Goal: Task Accomplishment & Management: Complete application form

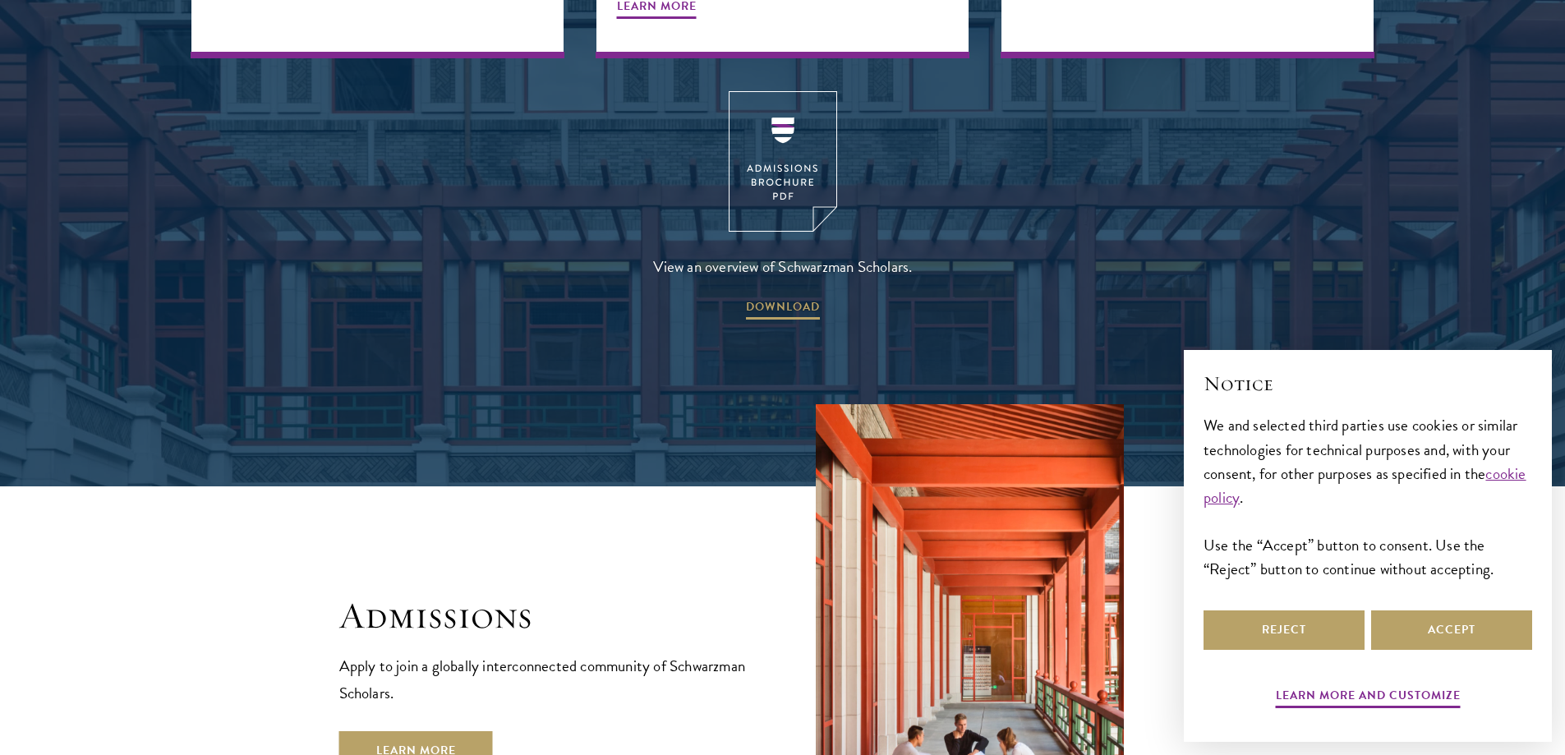
scroll to position [2628, 0]
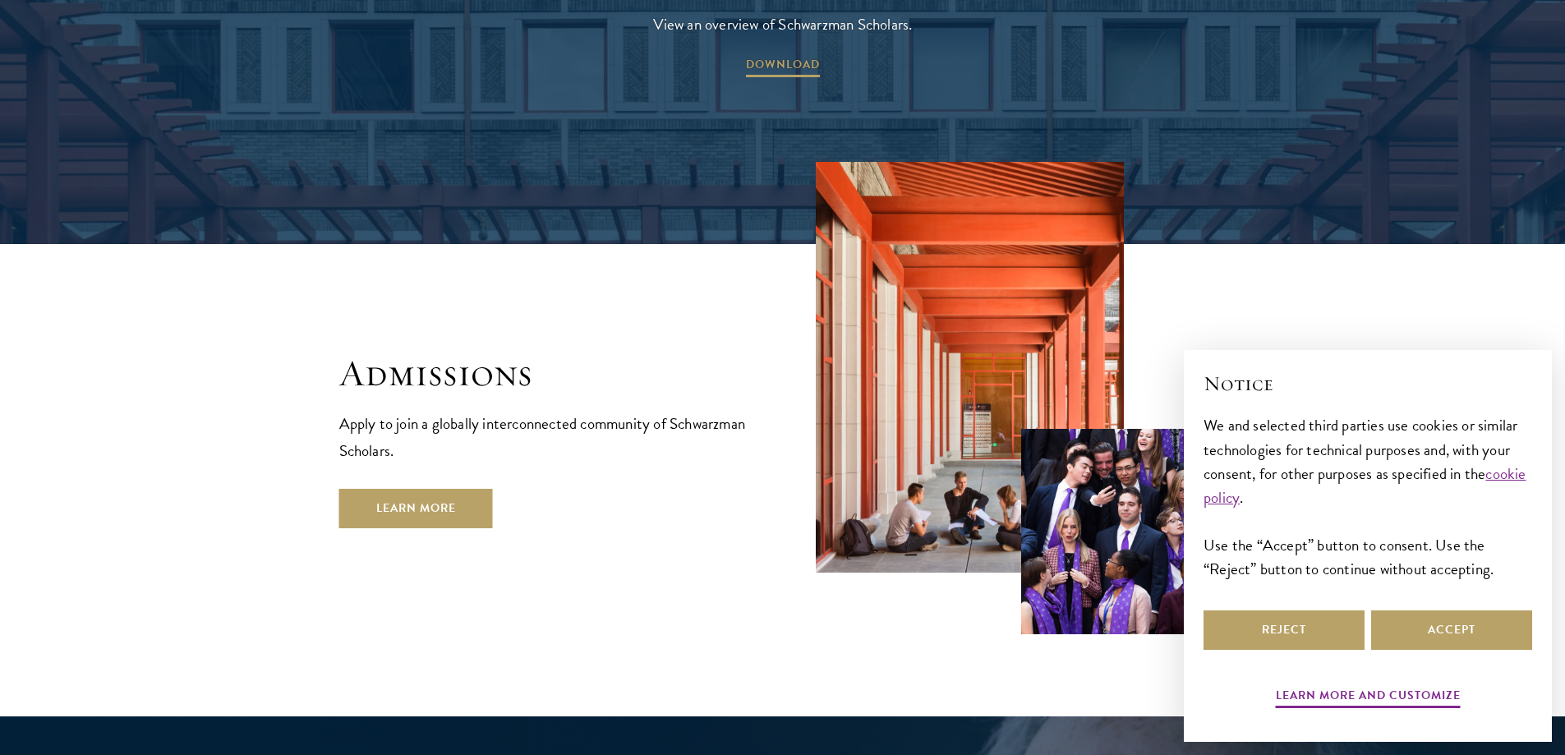
click at [395, 410] on p "Apply to join a globally interconnected community of Schwarzman Scholars." at bounding box center [544, 437] width 411 height 54
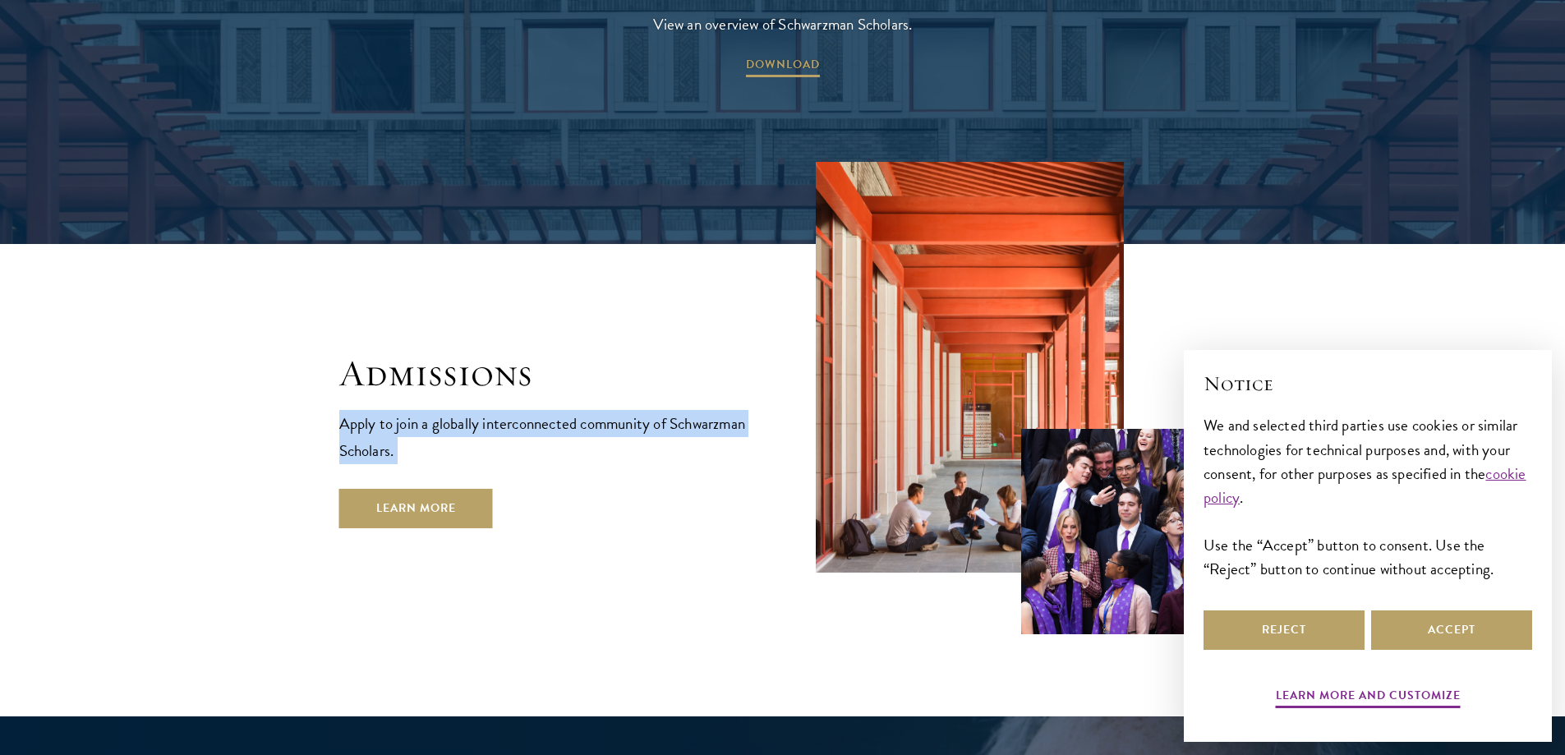
click at [395, 410] on p "Apply to join a globally interconnected community of Schwarzman Scholars." at bounding box center [544, 437] width 411 height 54
click at [390, 410] on p "Apply to join a globally interconnected community of Schwarzman Scholars." at bounding box center [544, 437] width 411 height 54
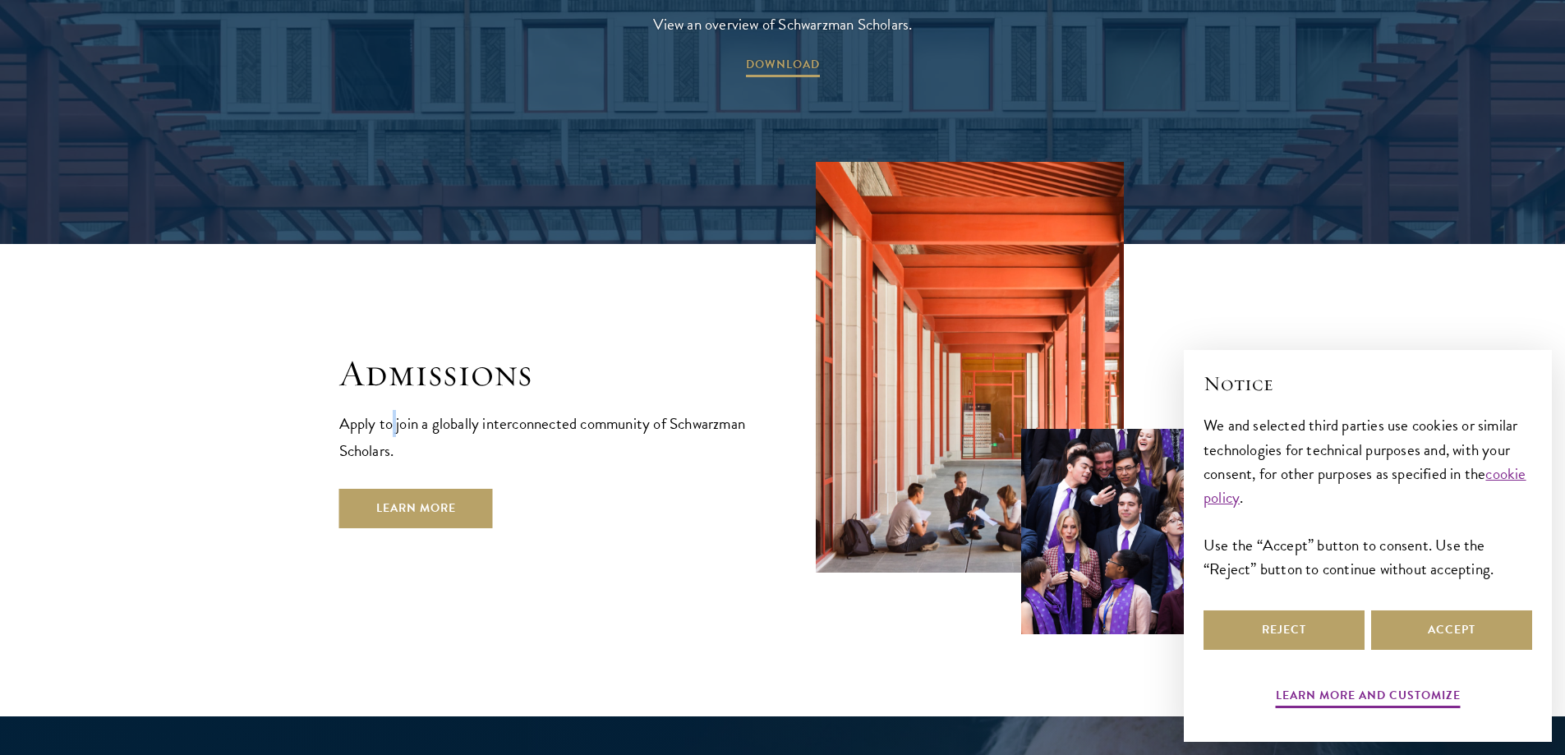
click at [390, 410] on p "Apply to join a globally interconnected community of Schwarzman Scholars." at bounding box center [544, 437] width 411 height 54
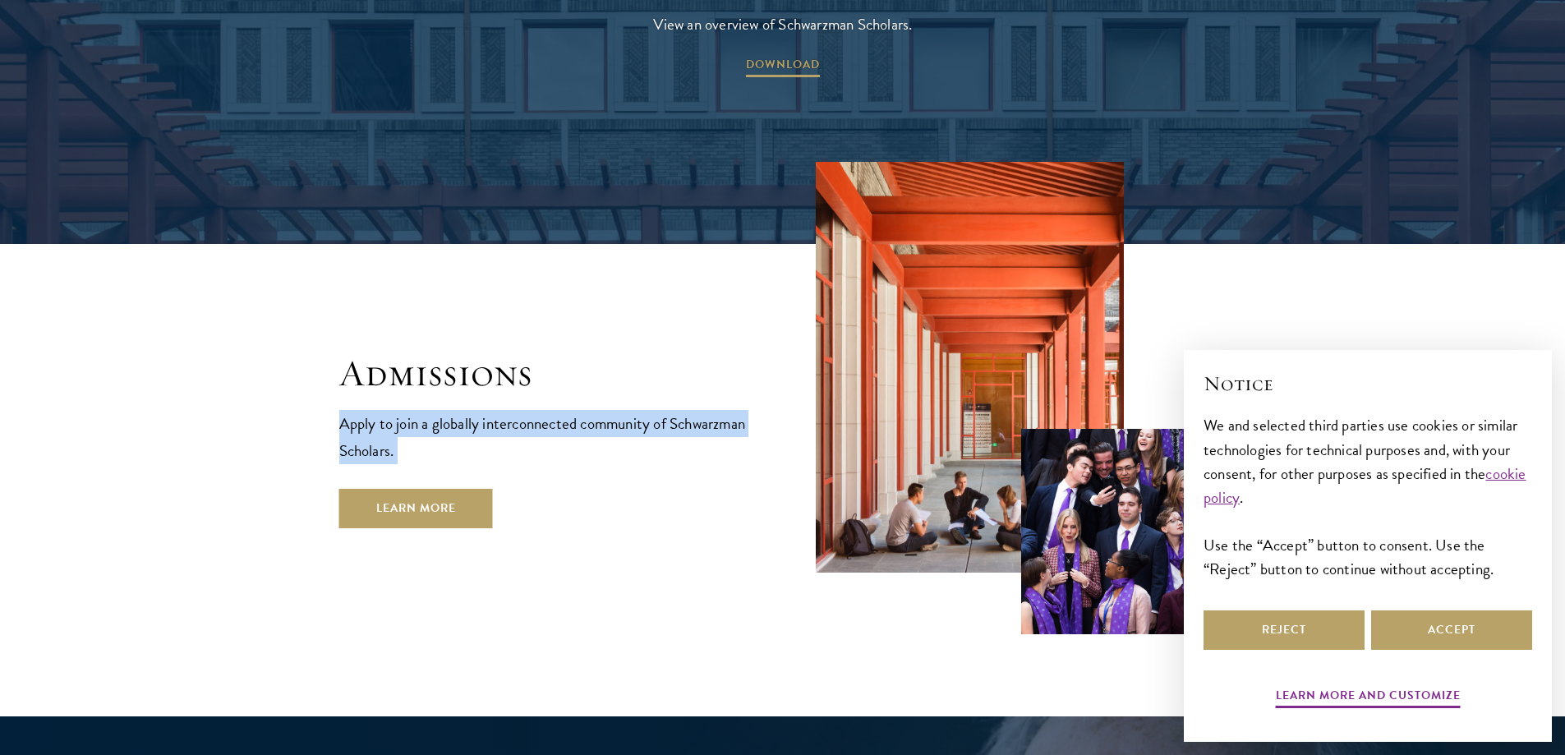
click at [390, 410] on p "Apply to join a globally interconnected community of Schwarzman Scholars." at bounding box center [544, 437] width 411 height 54
click at [368, 410] on p "Apply to join a globally interconnected community of Schwarzman Scholars." at bounding box center [544, 437] width 411 height 54
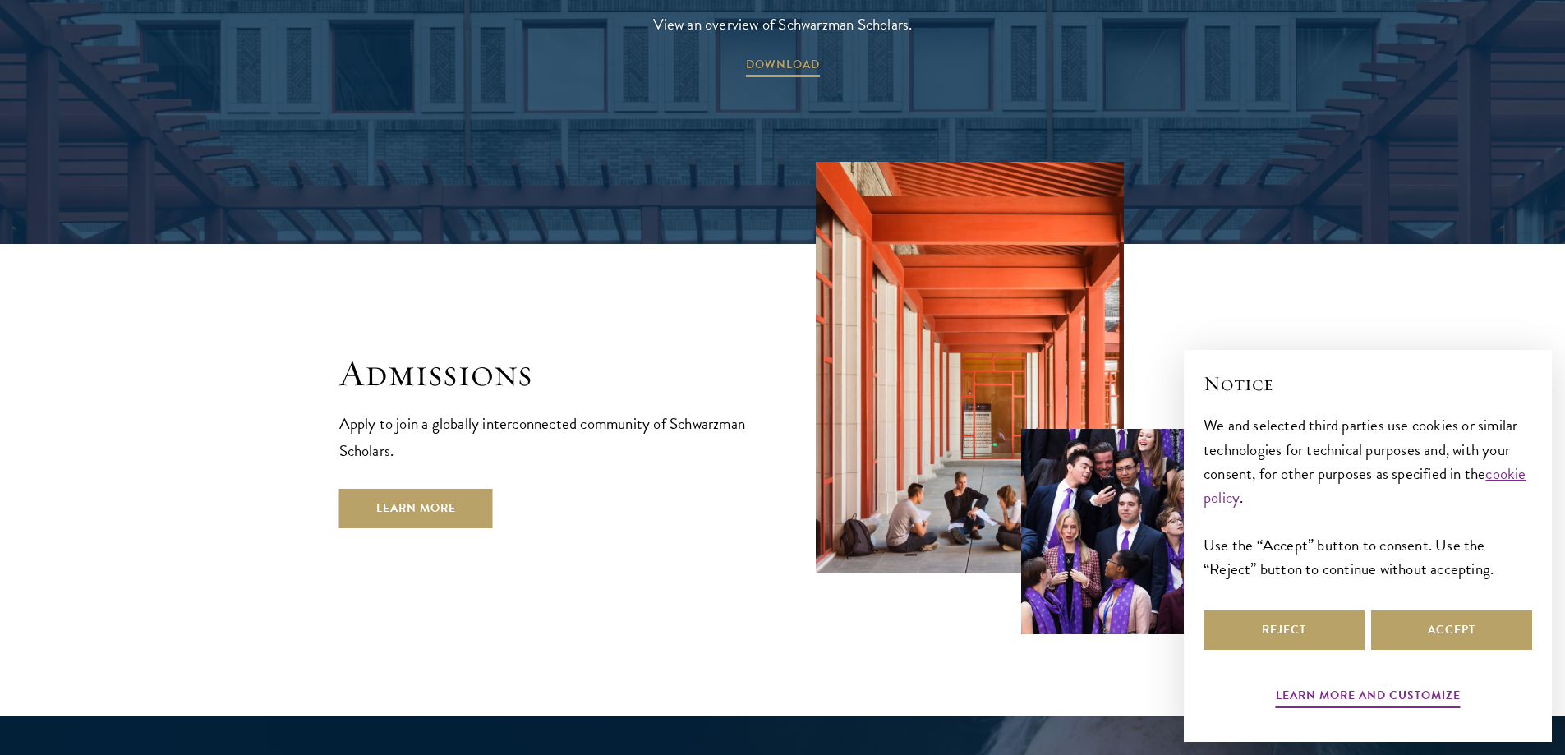
click at [417, 410] on p "Apply to join a globally interconnected community of Schwarzman Scholars." at bounding box center [544, 437] width 411 height 54
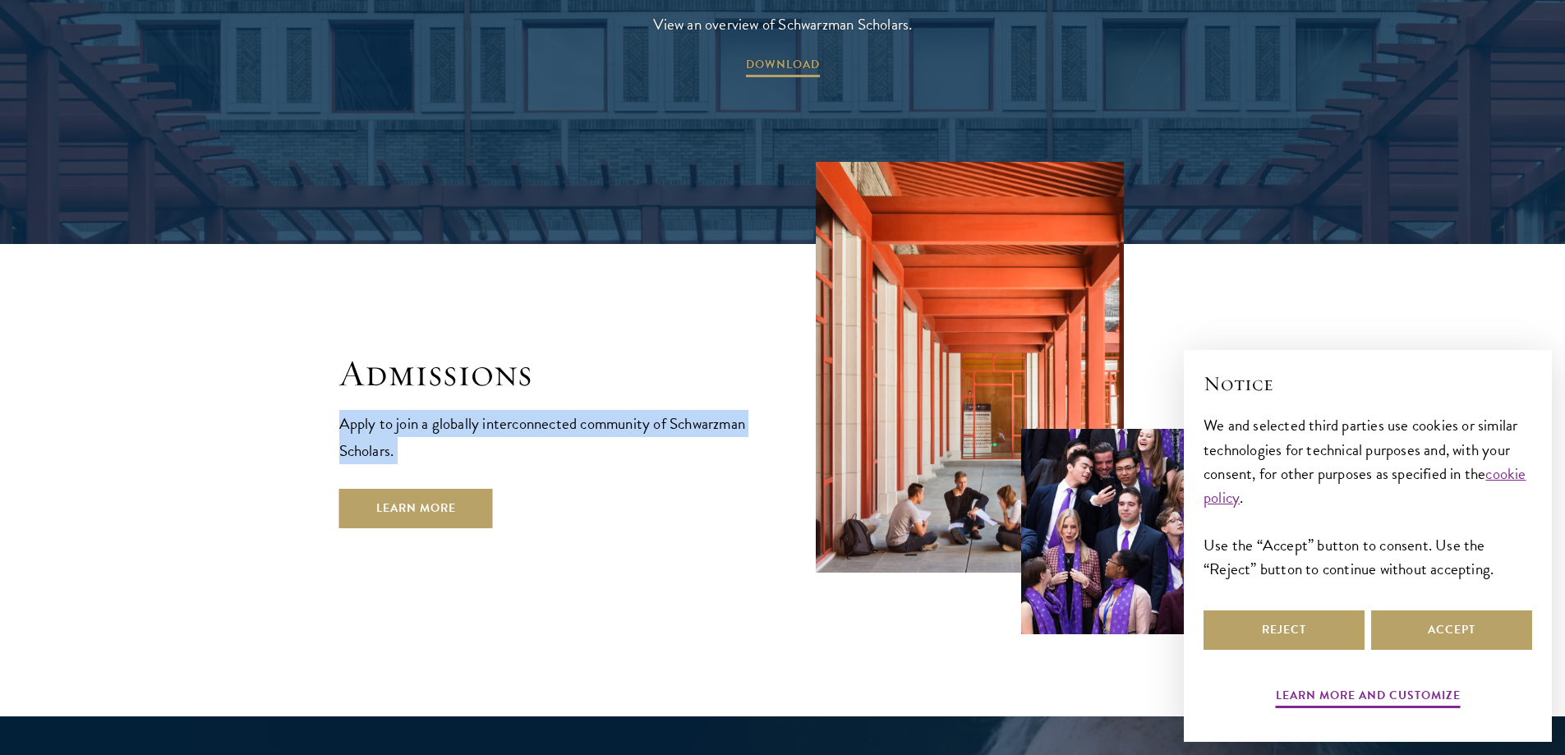
click at [417, 410] on p "Apply to join a globally interconnected community of Schwarzman Scholars." at bounding box center [544, 437] width 411 height 54
click at [371, 410] on p "Apply to join a globally interconnected community of Schwarzman Scholars." at bounding box center [544, 437] width 411 height 54
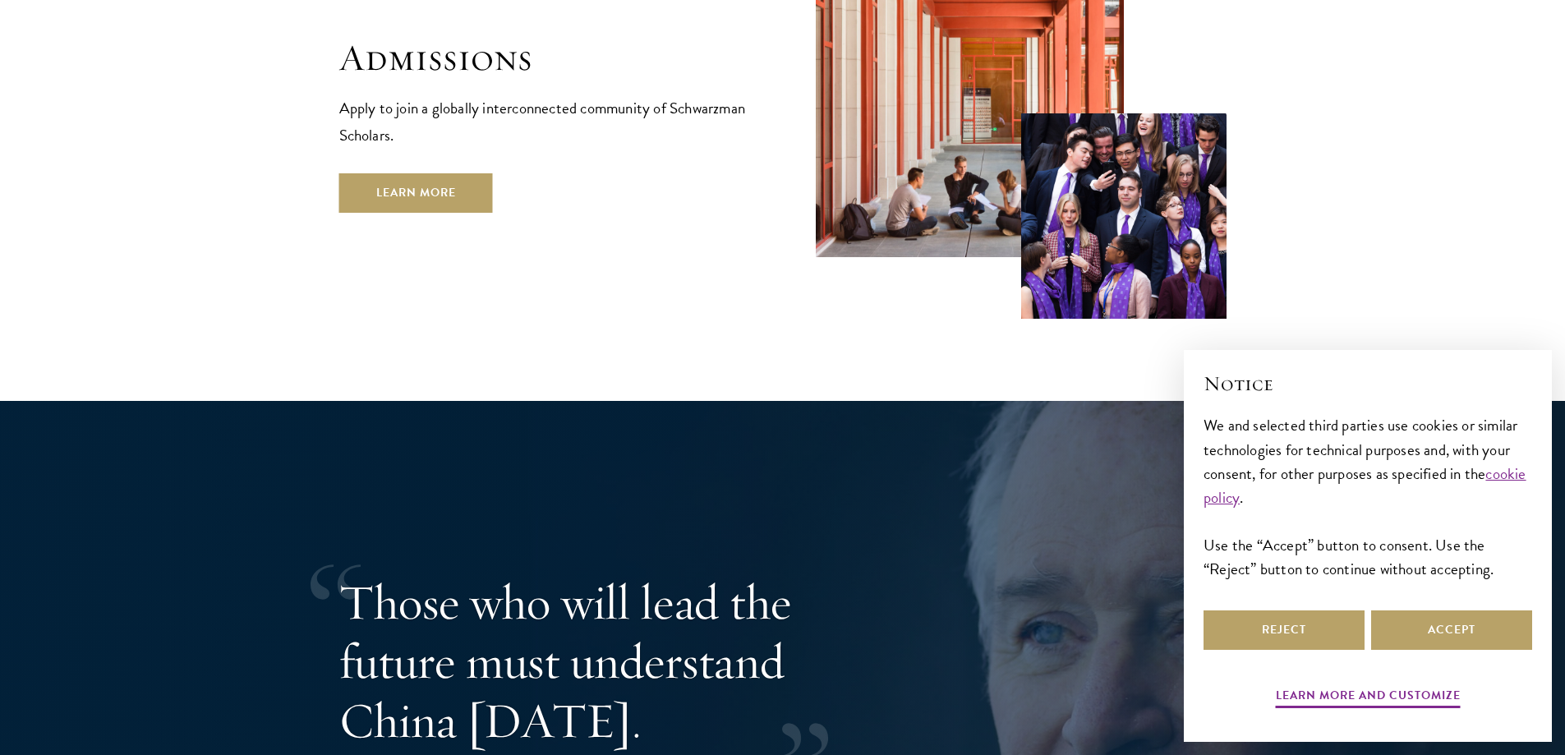
scroll to position [3121, 0]
